Goal: Task Accomplishment & Management: Manage account settings

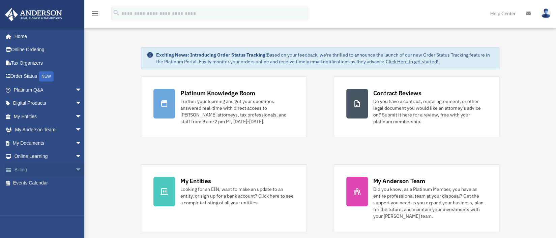
click at [75, 169] on span "arrow_drop_down" at bounding box center [81, 170] width 13 height 14
click at [44, 196] on link "Past Invoices" at bounding box center [50, 196] width 83 height 13
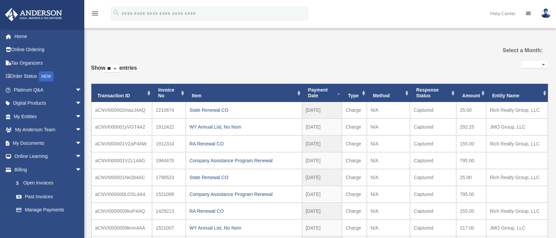
select select
